Goal: Task Accomplishment & Management: Manage account settings

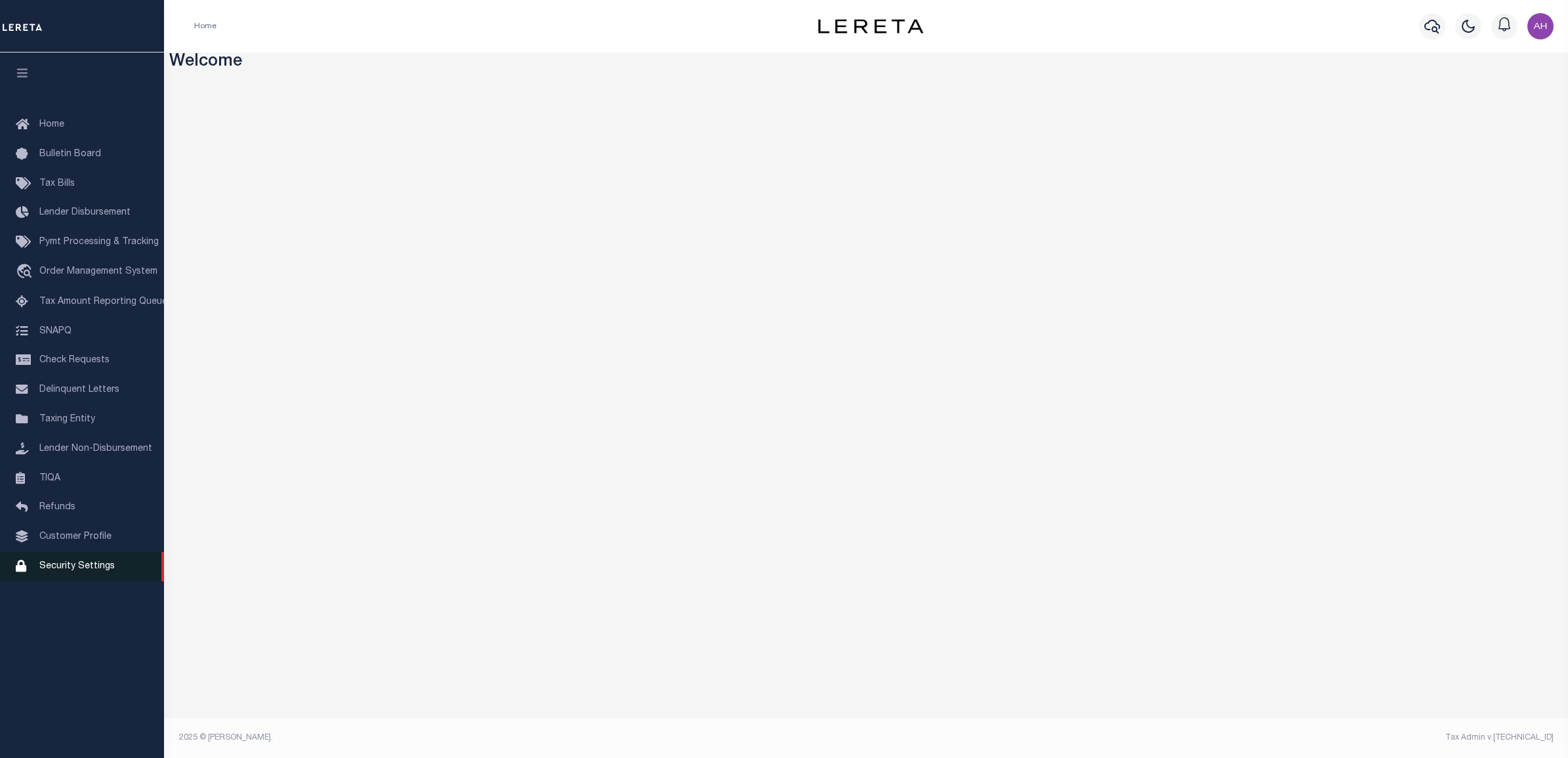
click at [73, 571] on span "Security Settings" at bounding box center [76, 567] width 75 height 10
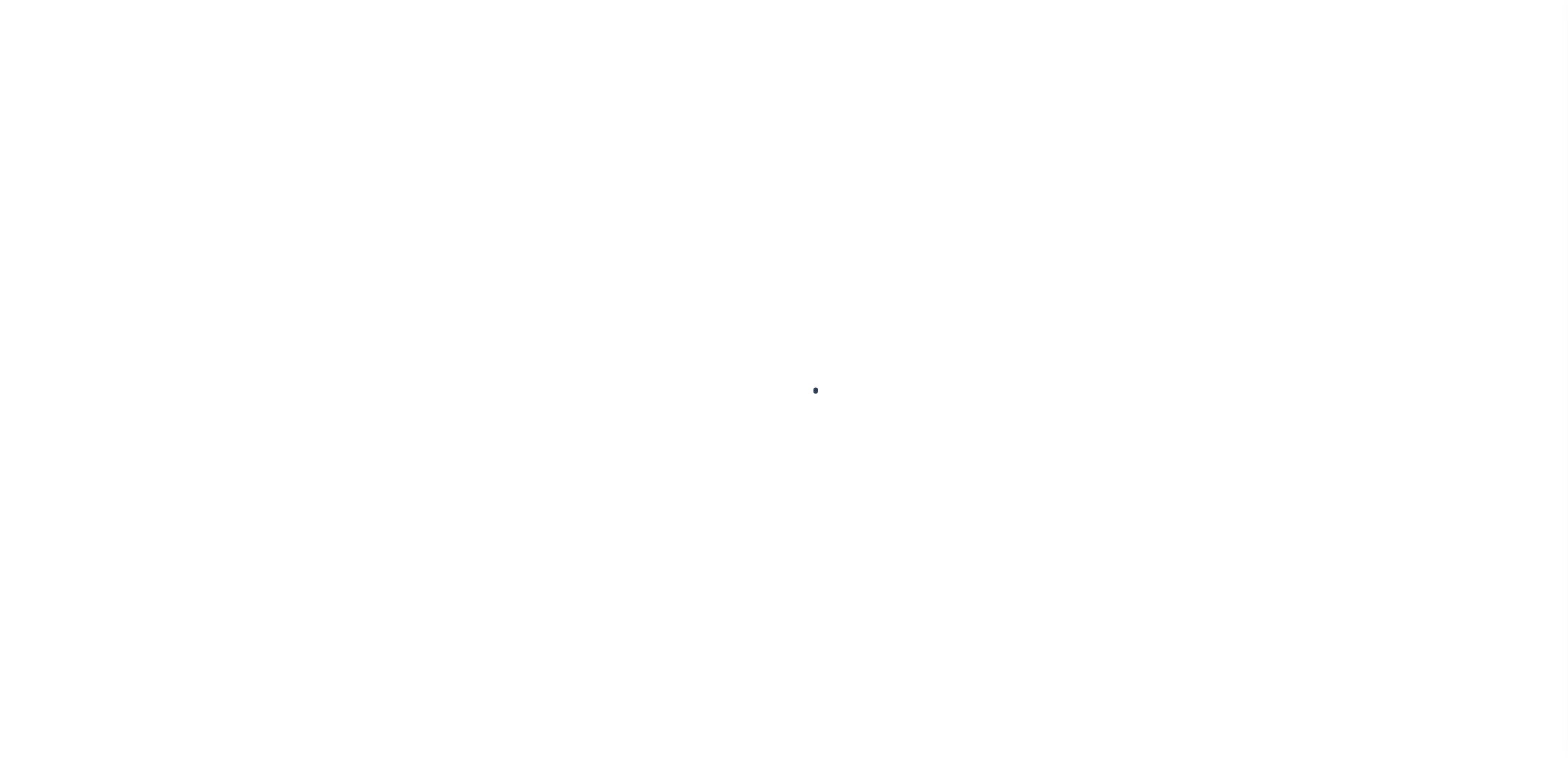
select select "100"
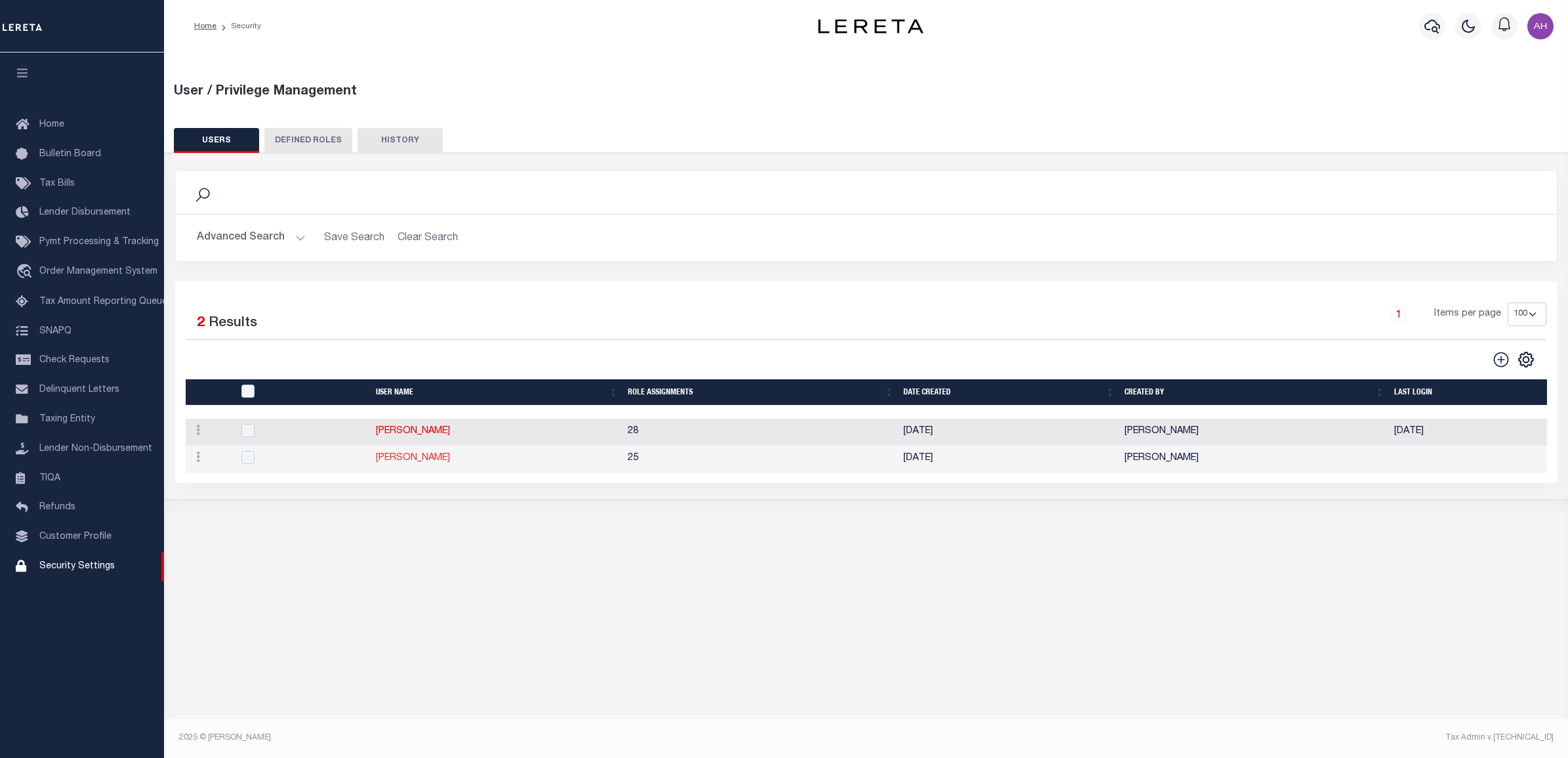
click at [412, 462] on link "Darwish Ahmad" at bounding box center [413, 458] width 74 height 10
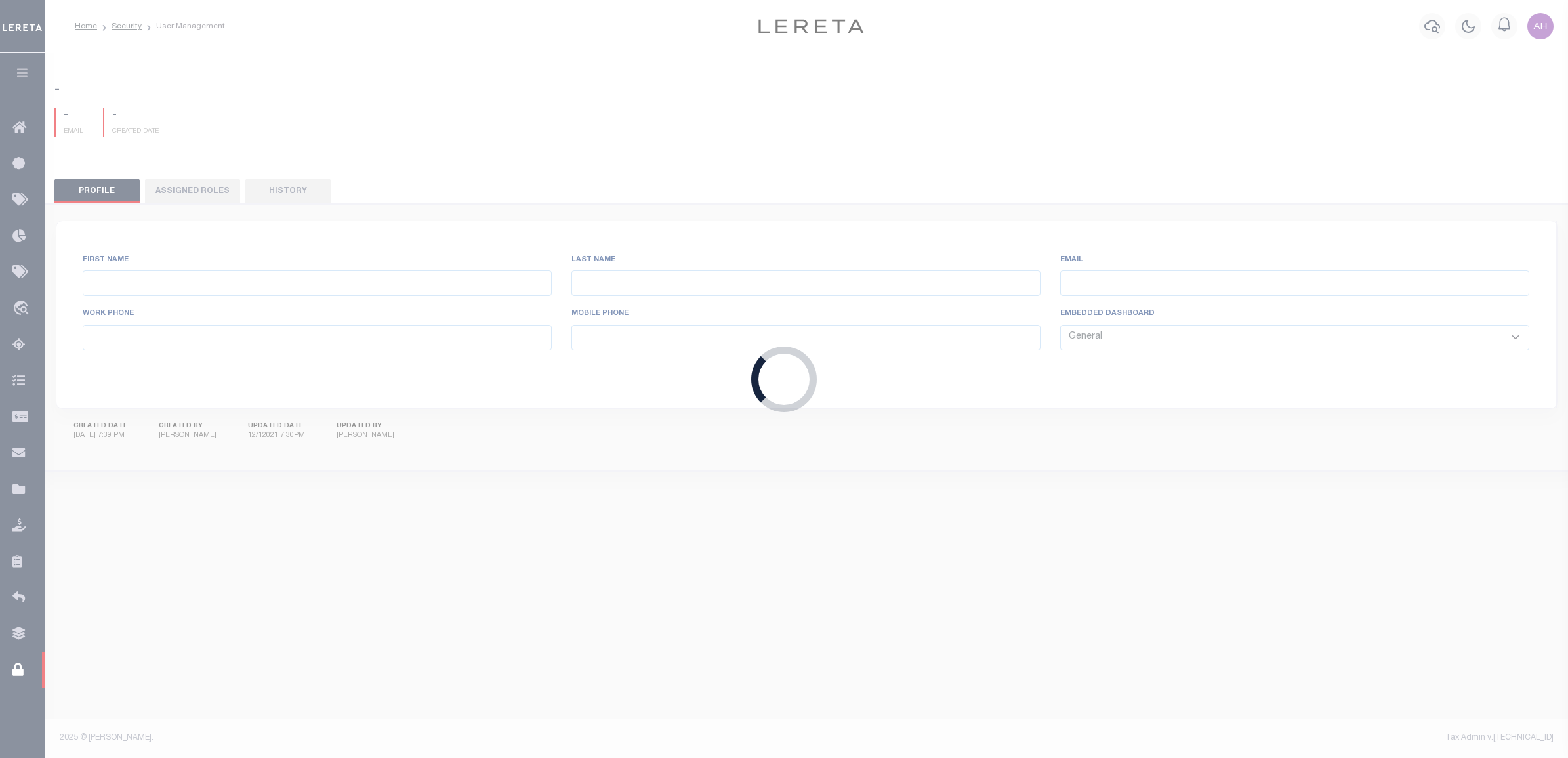
type input "Darwish"
type input "Ahmad"
type input "ADarwish-c@lereta.net"
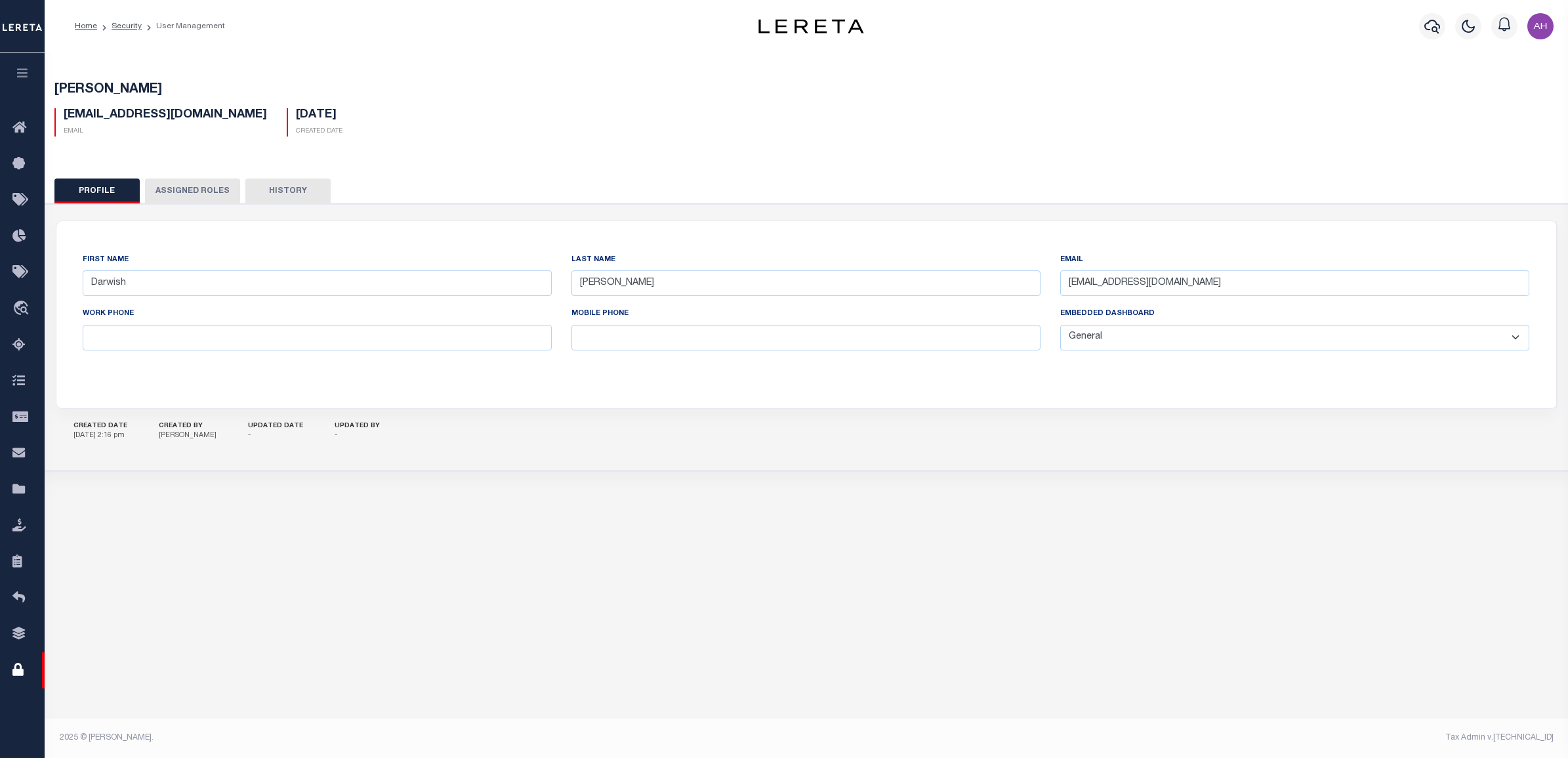
click at [1260, 342] on select "General Locate Escrow Services AI Payment Verification Customer Service" at bounding box center [1295, 337] width 469 height 26
select select "LOC"
click at [1061, 326] on select "General Locate Escrow Services AI Payment Verification Customer Service" at bounding box center [1295, 337] width 469 height 26
click at [1507, 736] on button "Save Edits" at bounding box center [1502, 740] width 107 height 29
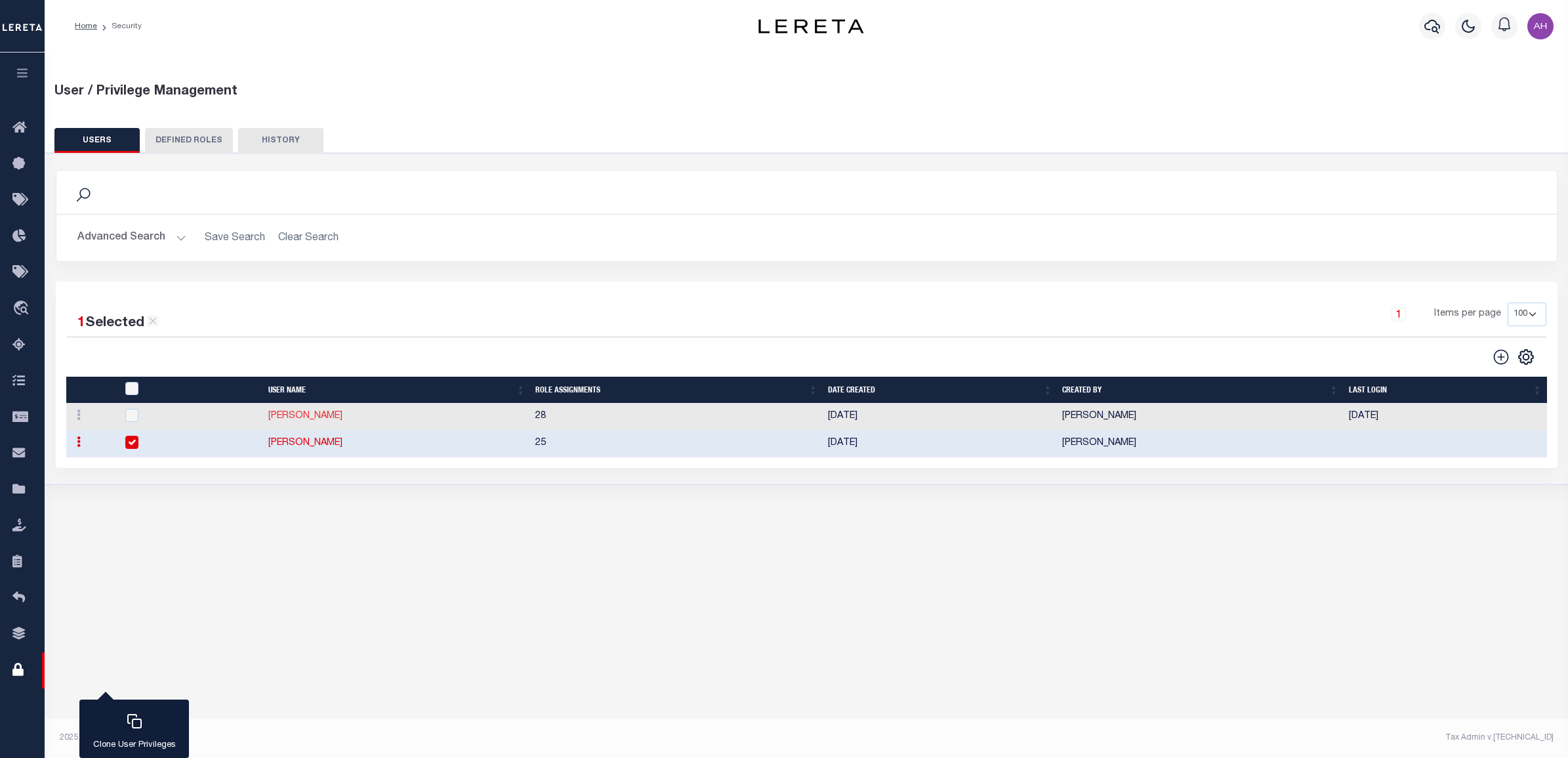
click at [303, 421] on link "Ahmad Darwish" at bounding box center [306, 416] width 74 height 10
type input "Ahmad"
type input "Darwish"
type input "Ahmad.Darwish@accumatch.com"
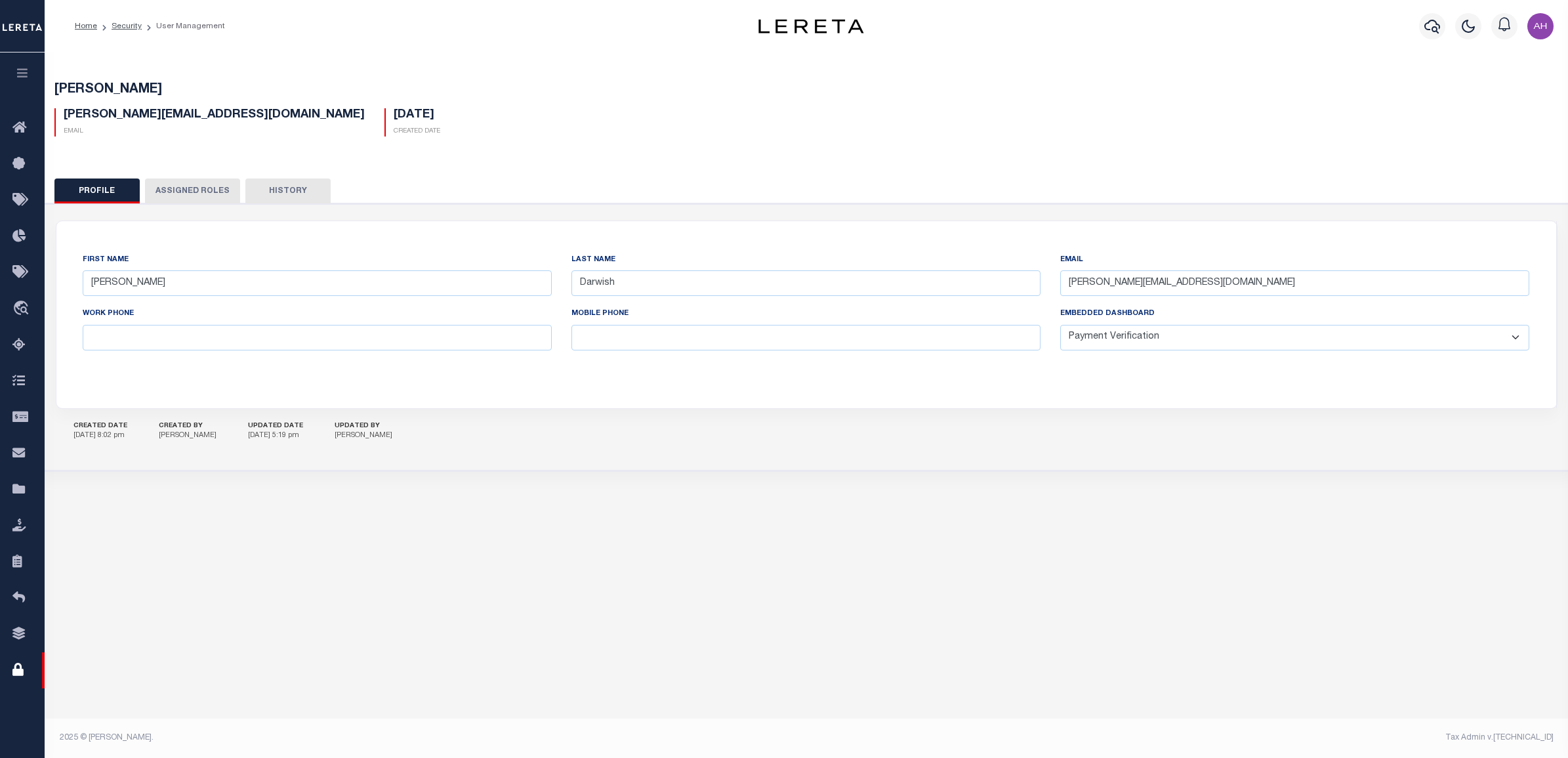
click at [1173, 343] on select "General Locate Escrow Services AI Payment Verification Customer Service" at bounding box center [1295, 337] width 469 height 26
select select "LOC"
click at [1061, 326] on select "General Locate Escrow Services AI Payment Verification Customer Service" at bounding box center [1295, 337] width 469 height 26
click at [1492, 736] on button "Save Edits" at bounding box center [1502, 740] width 107 height 29
